Goal: Transaction & Acquisition: Purchase product/service

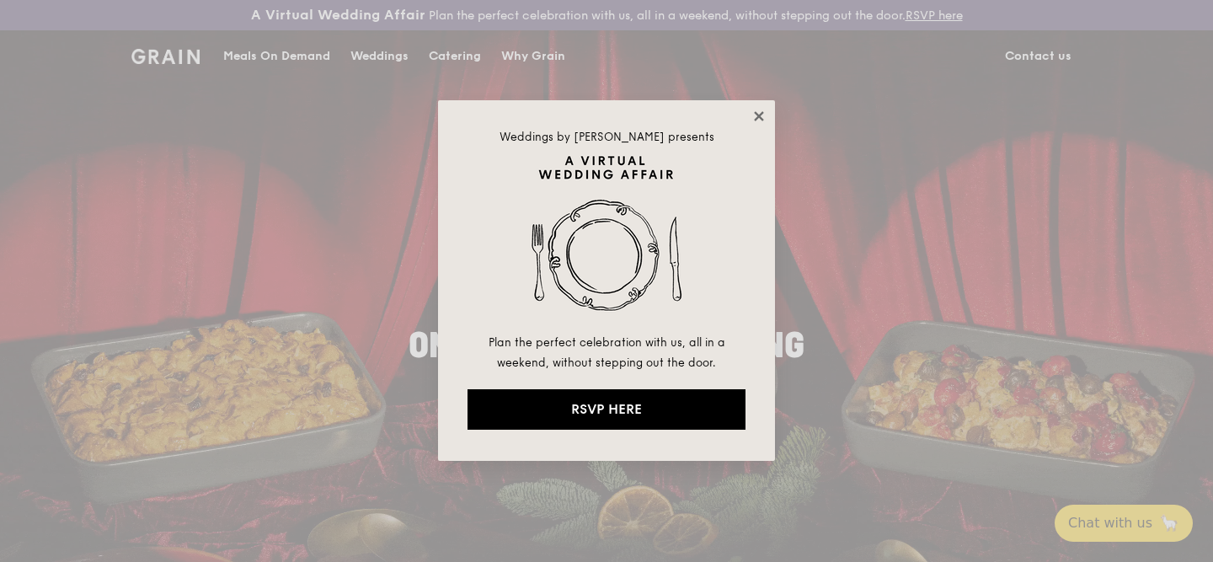
click at [763, 118] on icon at bounding box center [758, 116] width 15 height 15
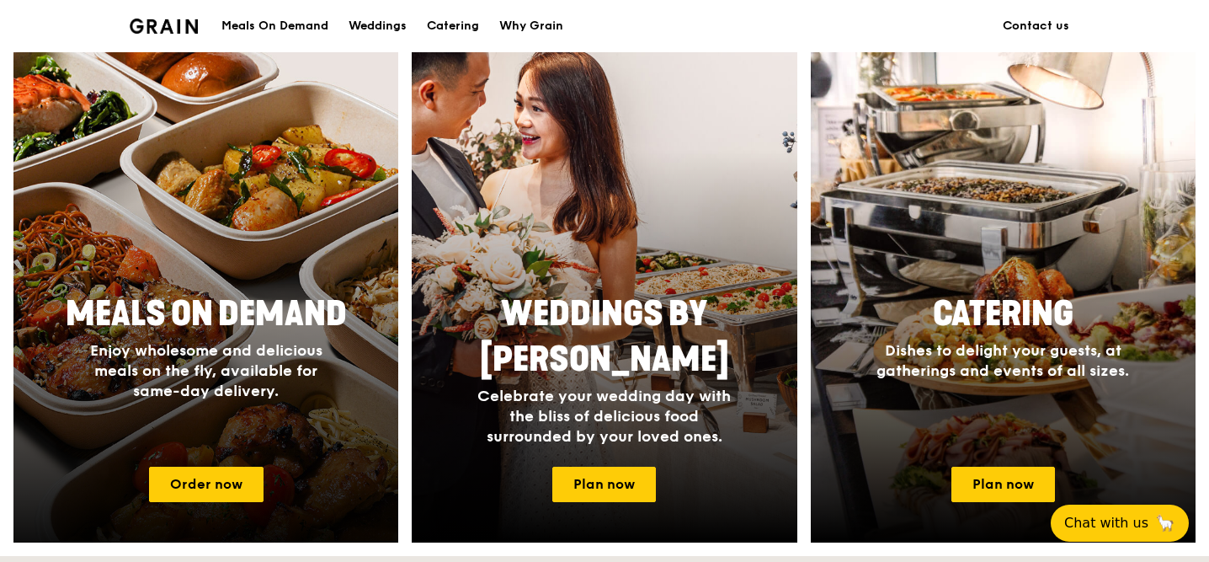
scroll to position [669, 0]
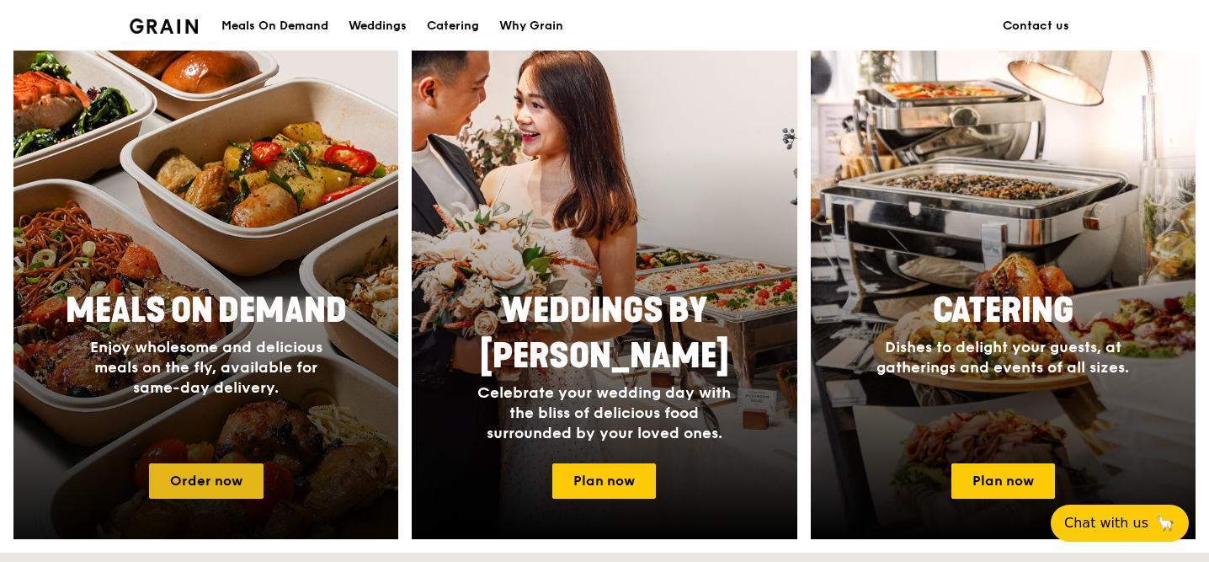
click at [225, 467] on link "Order now" at bounding box center [206, 480] width 115 height 35
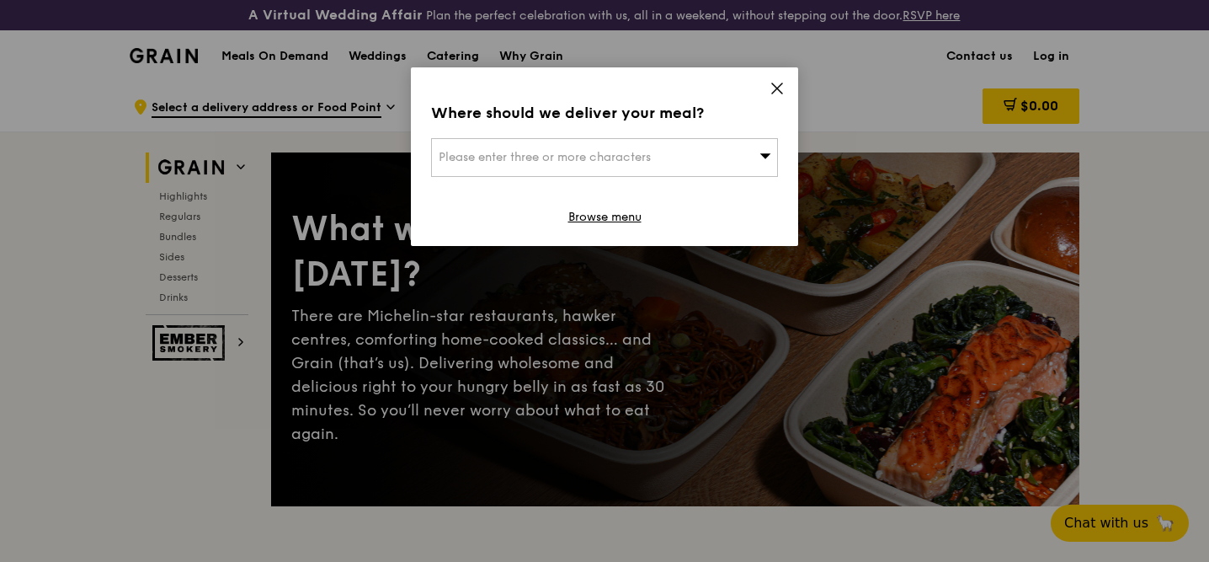
click at [781, 92] on icon at bounding box center [777, 88] width 10 height 10
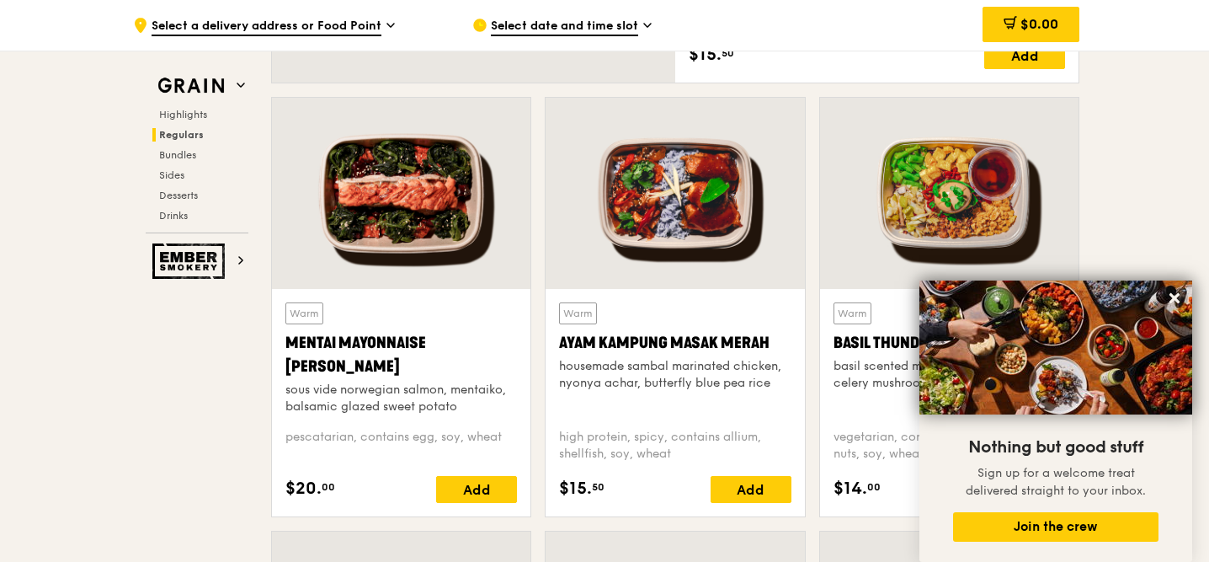
scroll to position [1481, 0]
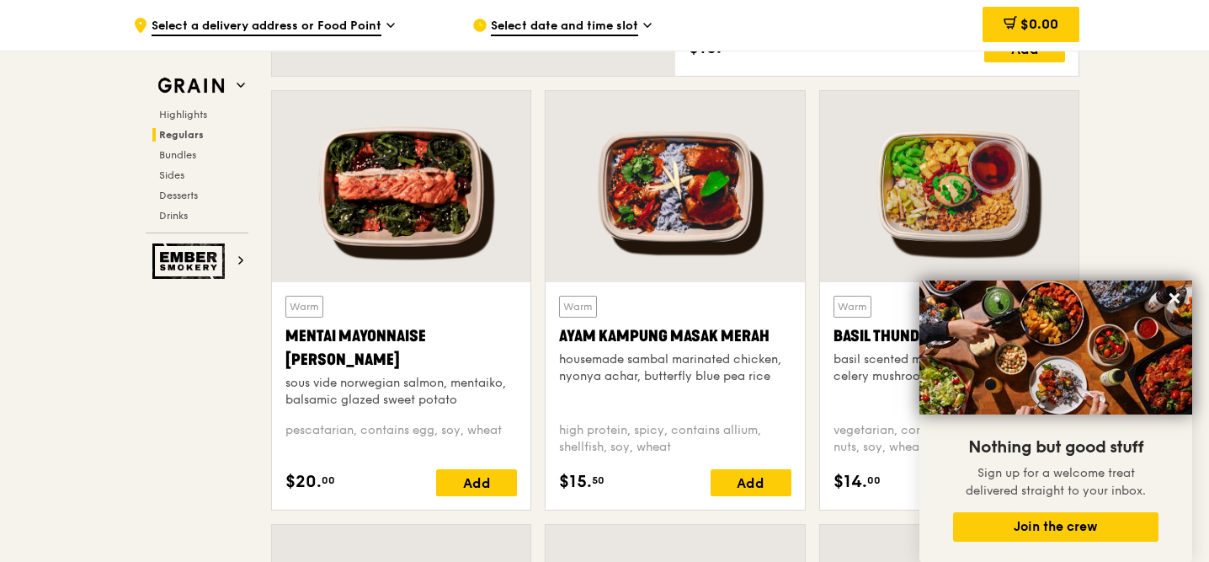
click at [666, 375] on div "housemade sambal marinated chicken, nyonya achar, butterfly blue pea rice" at bounding box center [675, 368] width 232 height 34
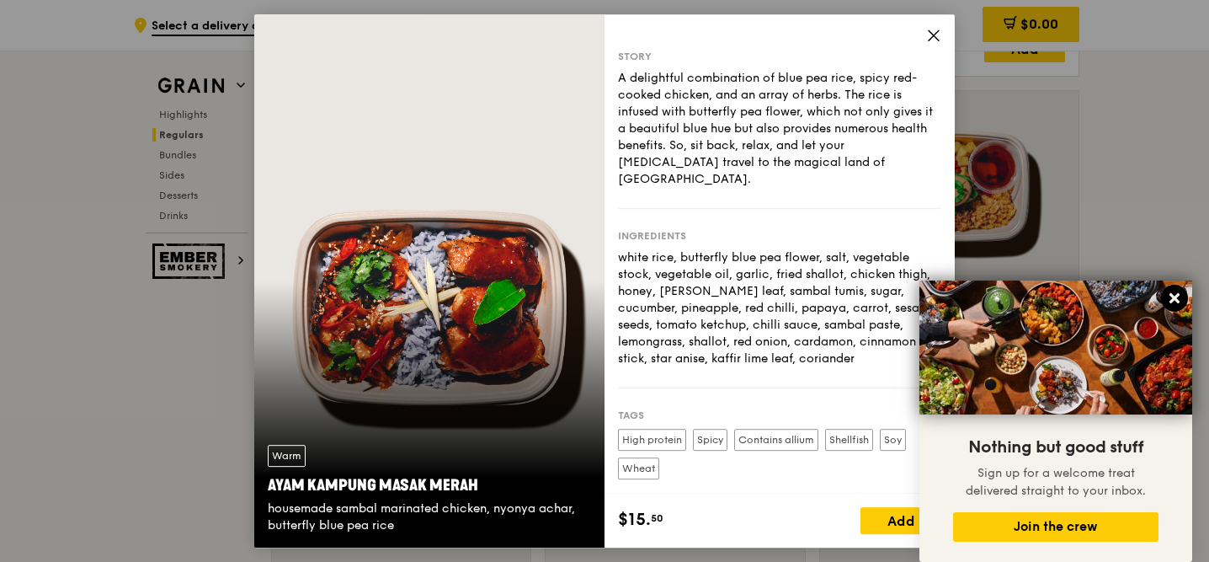
click at [1171, 301] on icon at bounding box center [1175, 298] width 10 height 10
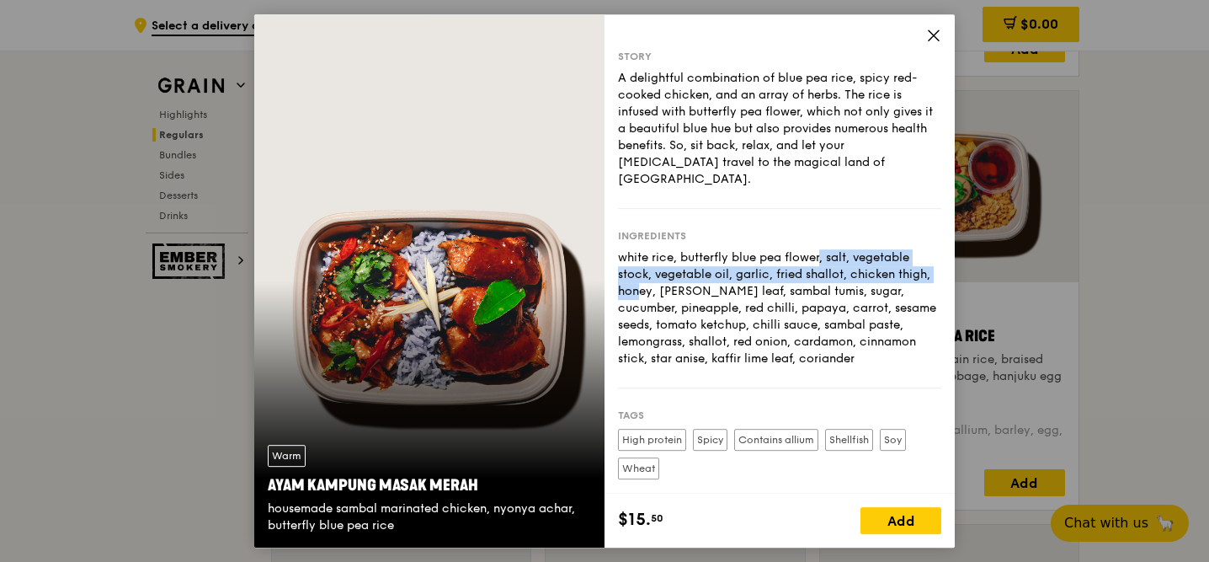
drag, startPoint x: 734, startPoint y: 236, endPoint x: 870, endPoint y: 257, distance: 137.2
click at [870, 257] on div "white rice, butterfly blue pea flower, salt, vegetable stock, vegetable oil, ga…" at bounding box center [779, 308] width 323 height 118
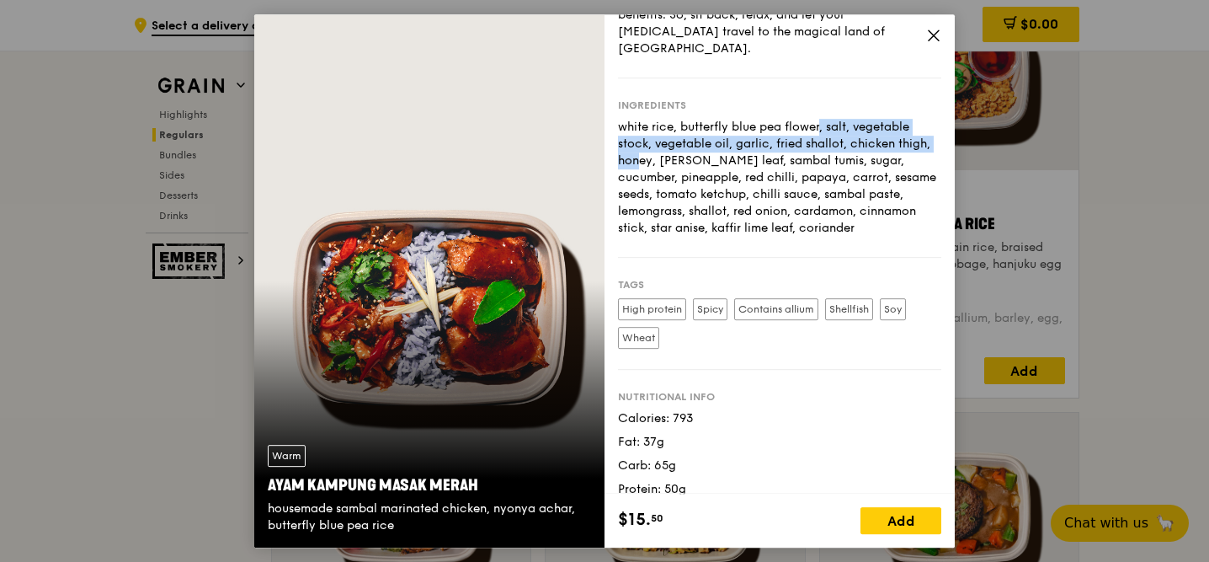
scroll to position [1596, 0]
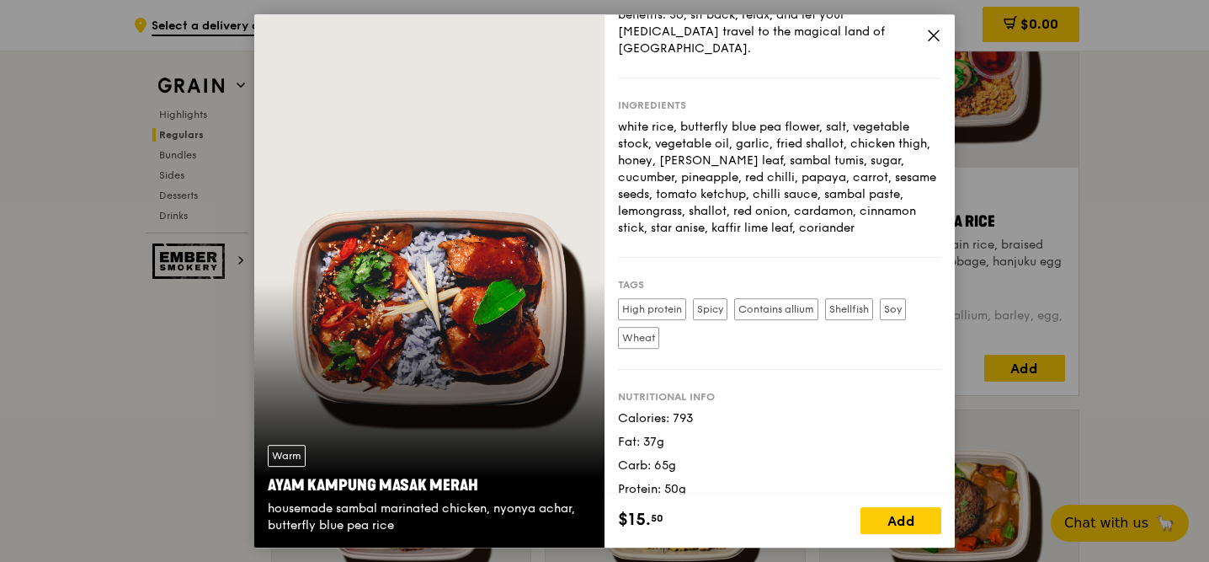
click at [930, 39] on icon at bounding box center [934, 35] width 10 height 10
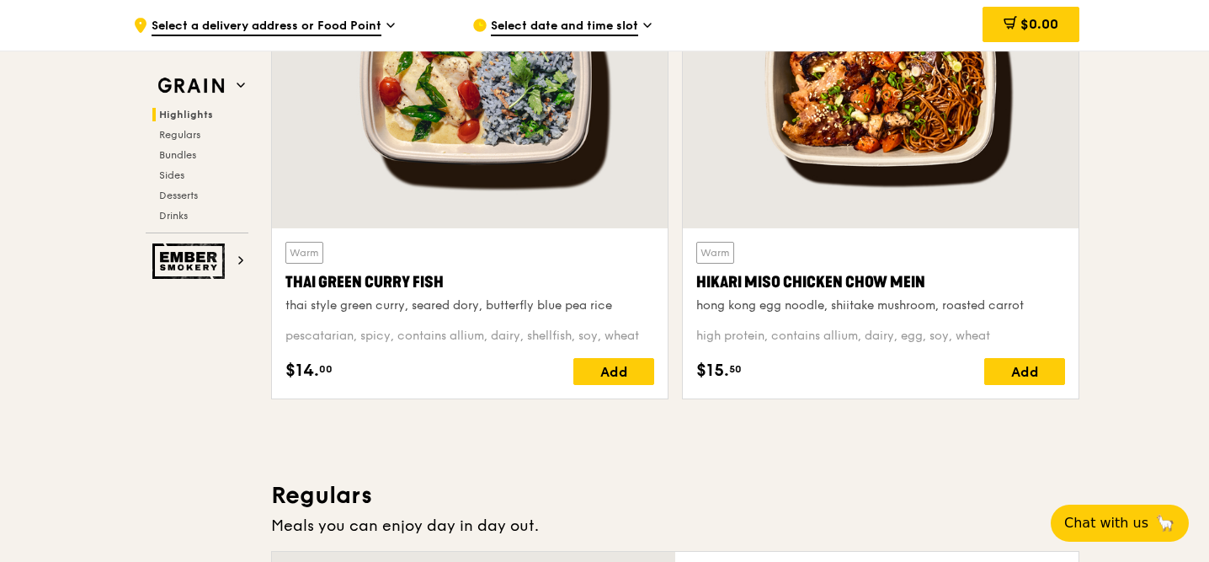
scroll to position [579, 0]
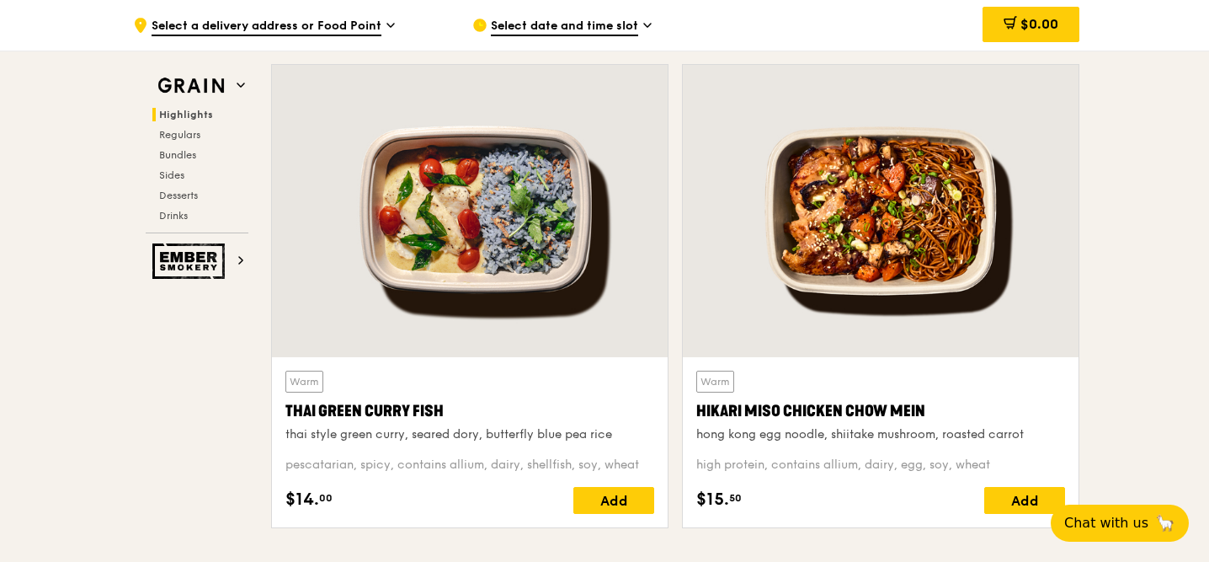
click at [583, 238] on div at bounding box center [470, 211] width 396 height 292
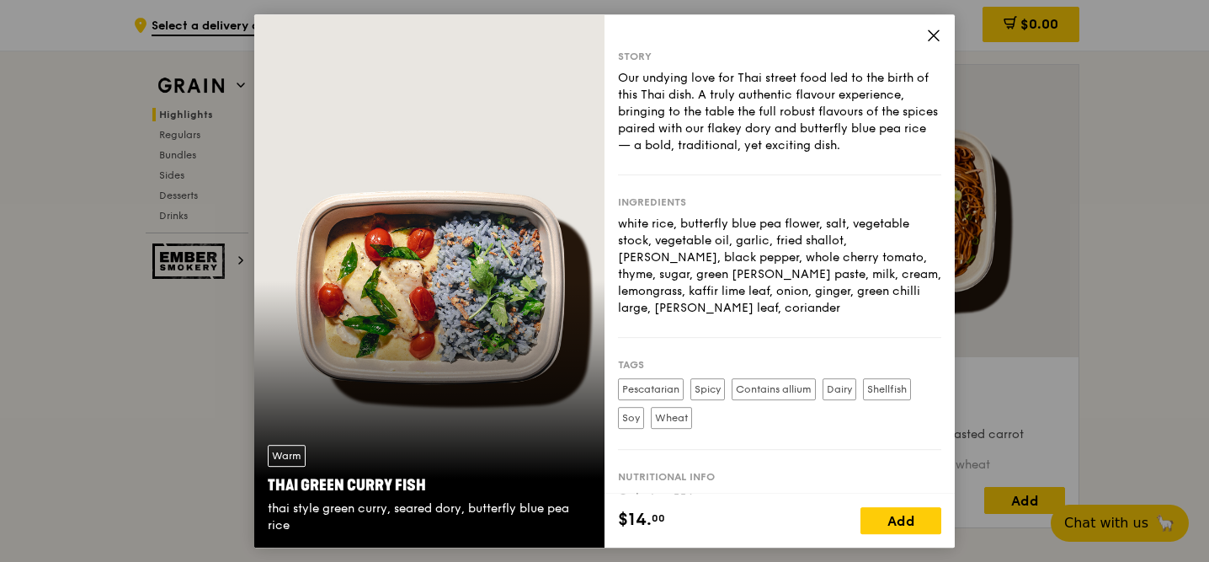
click at [929, 31] on icon at bounding box center [933, 35] width 15 height 15
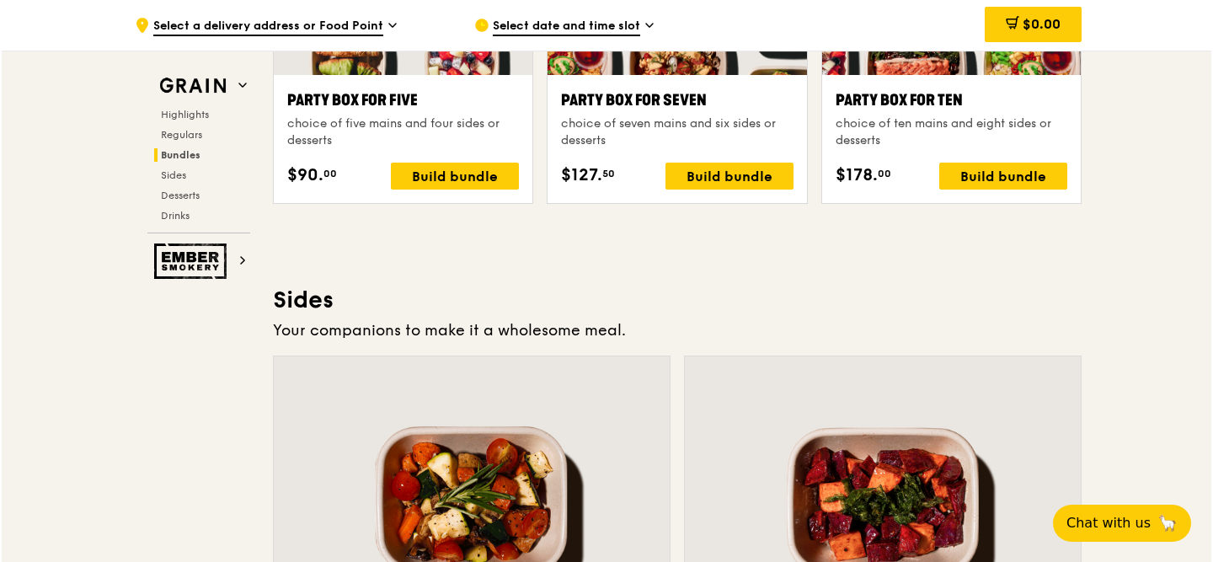
scroll to position [3545, 0]
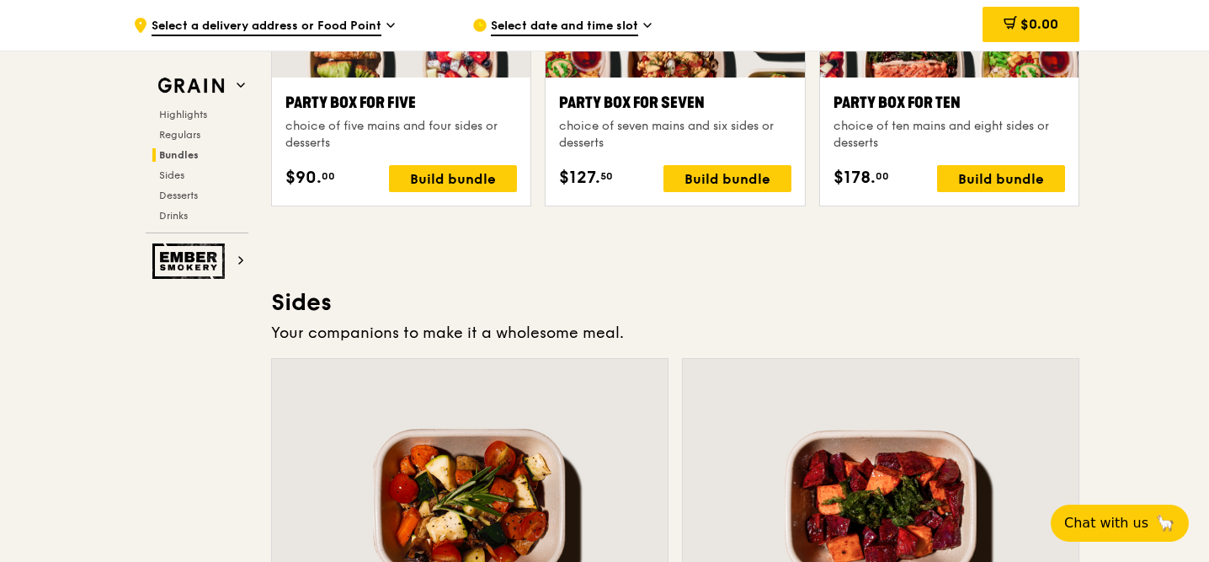
click at [1013, 189] on div "Build bundle" at bounding box center [1001, 178] width 128 height 27
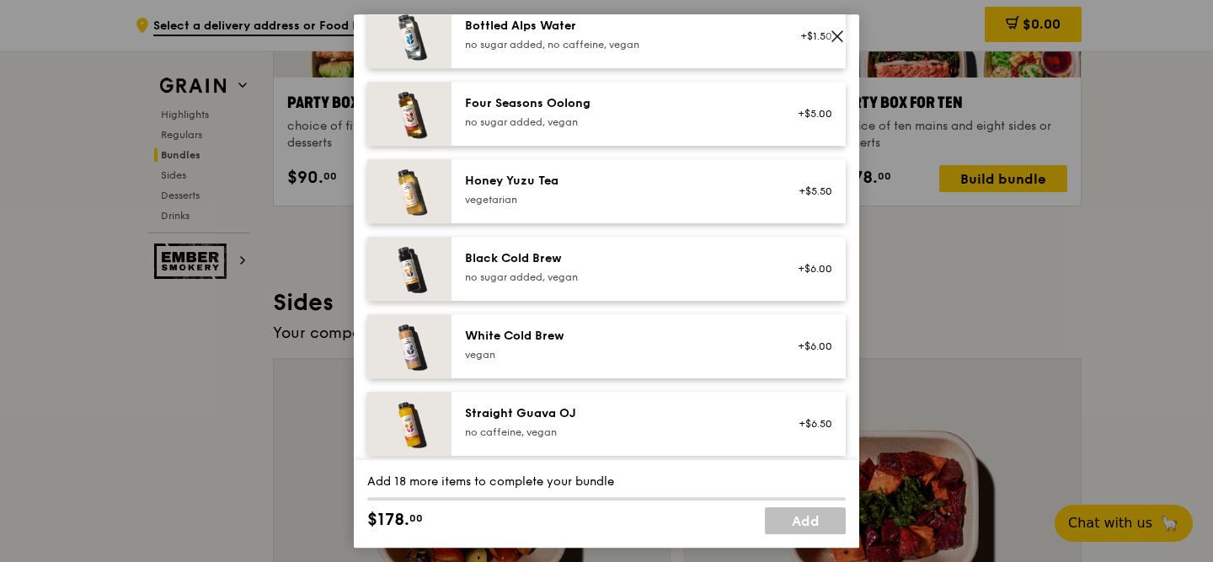
scroll to position [2067, 0]
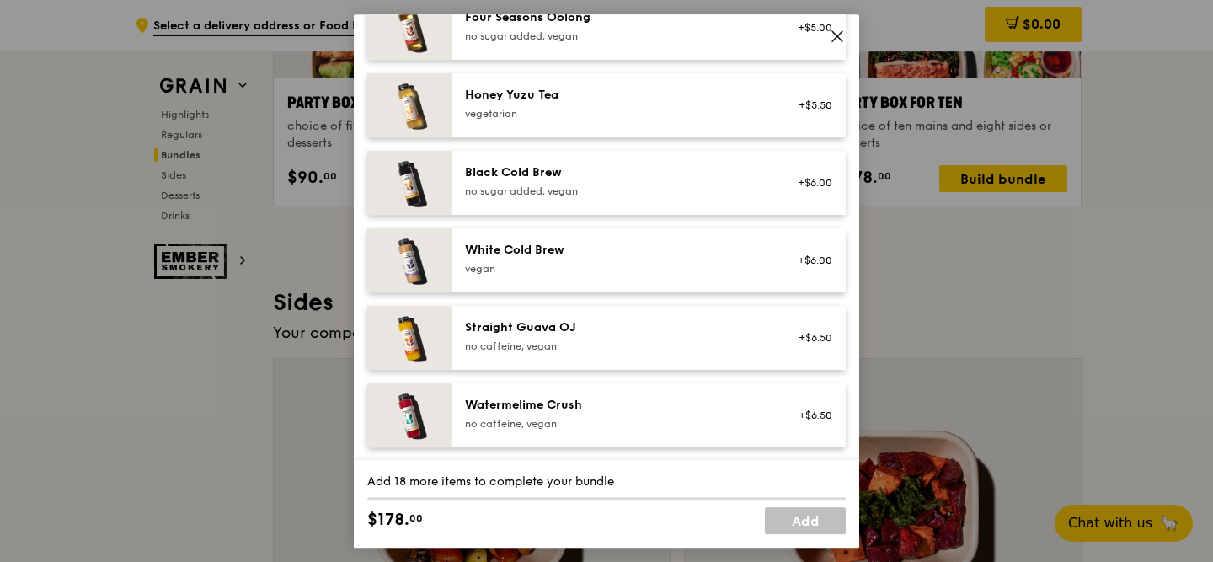
click at [839, 41] on icon at bounding box center [836, 36] width 15 height 15
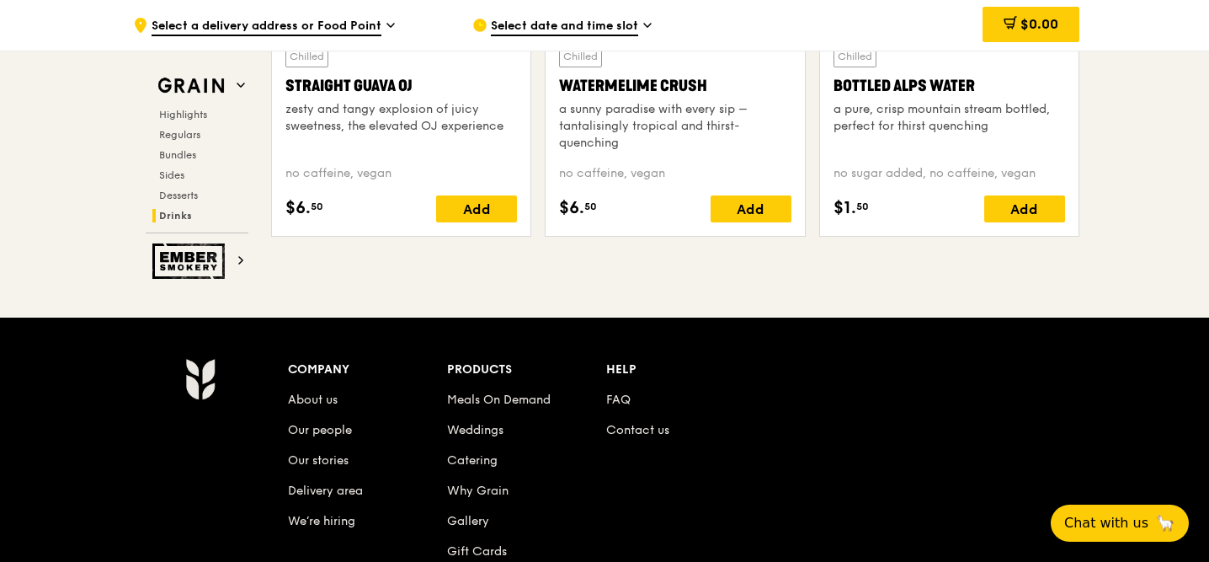
scroll to position [6915, 0]
